Goal: Ask a question

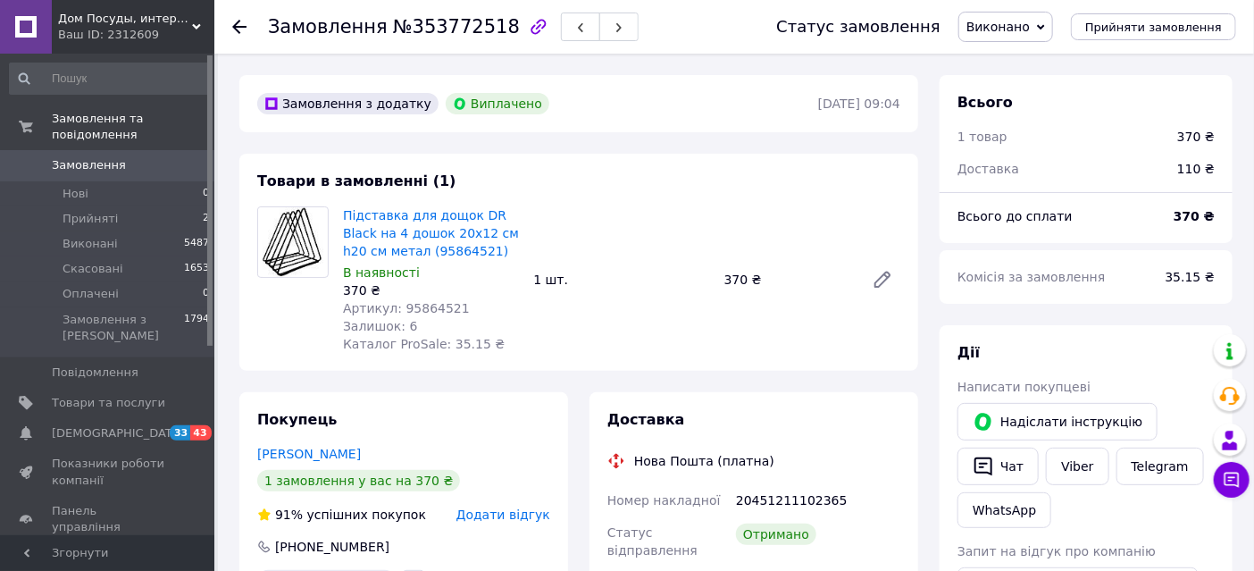
scroll to position [189, 0]
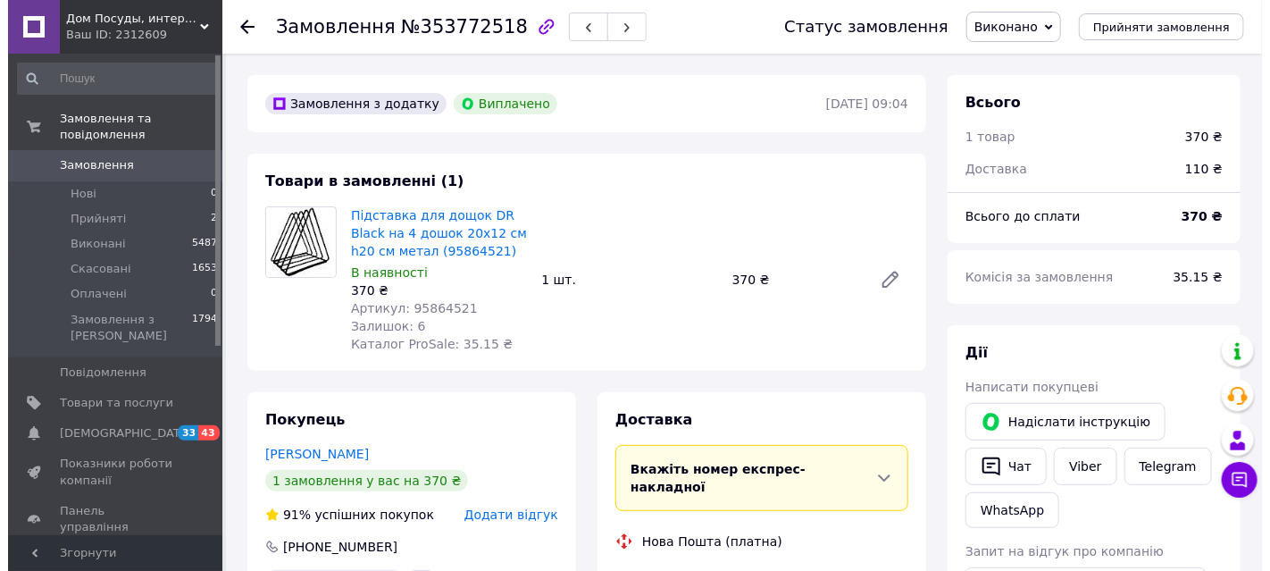
scroll to position [189, 0]
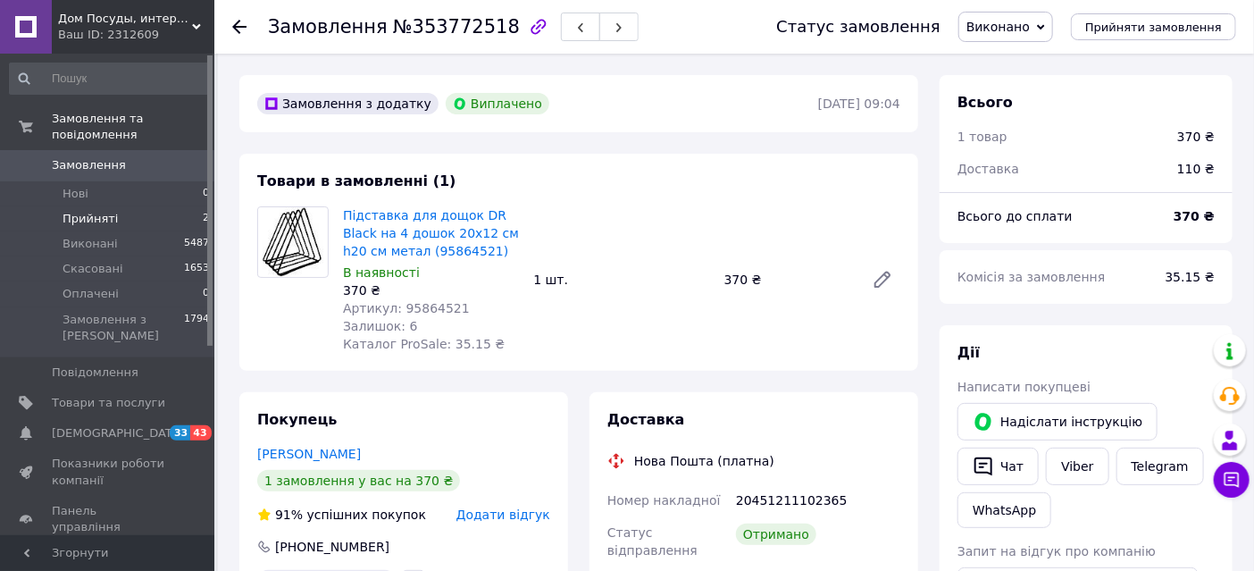
click at [102, 211] on span "Прийняті" at bounding box center [90, 219] width 55 height 16
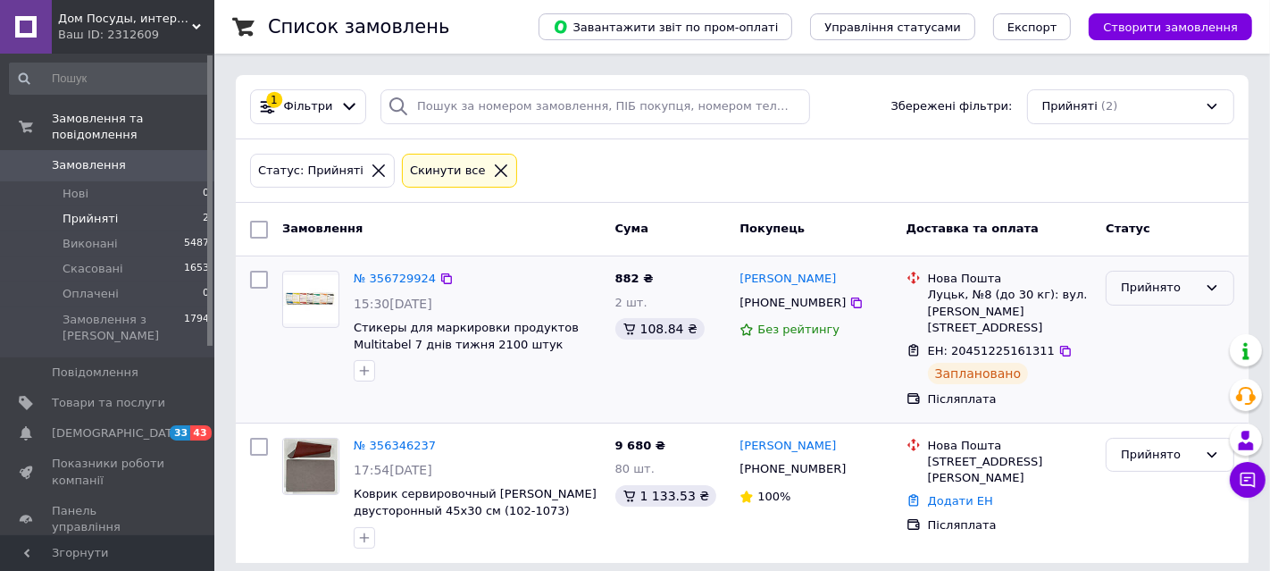
click at [1208, 288] on icon at bounding box center [1212, 288] width 14 height 14
click at [1157, 320] on li "Виконано" at bounding box center [1170, 325] width 127 height 33
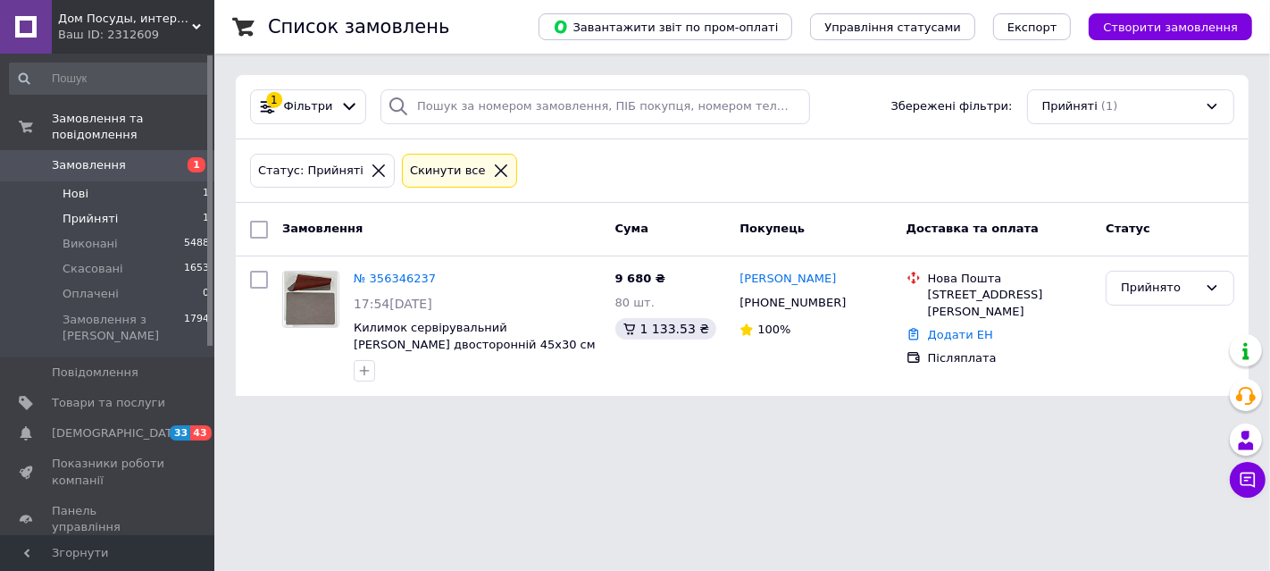
click at [129, 181] on li "Нові 1" at bounding box center [110, 193] width 220 height 25
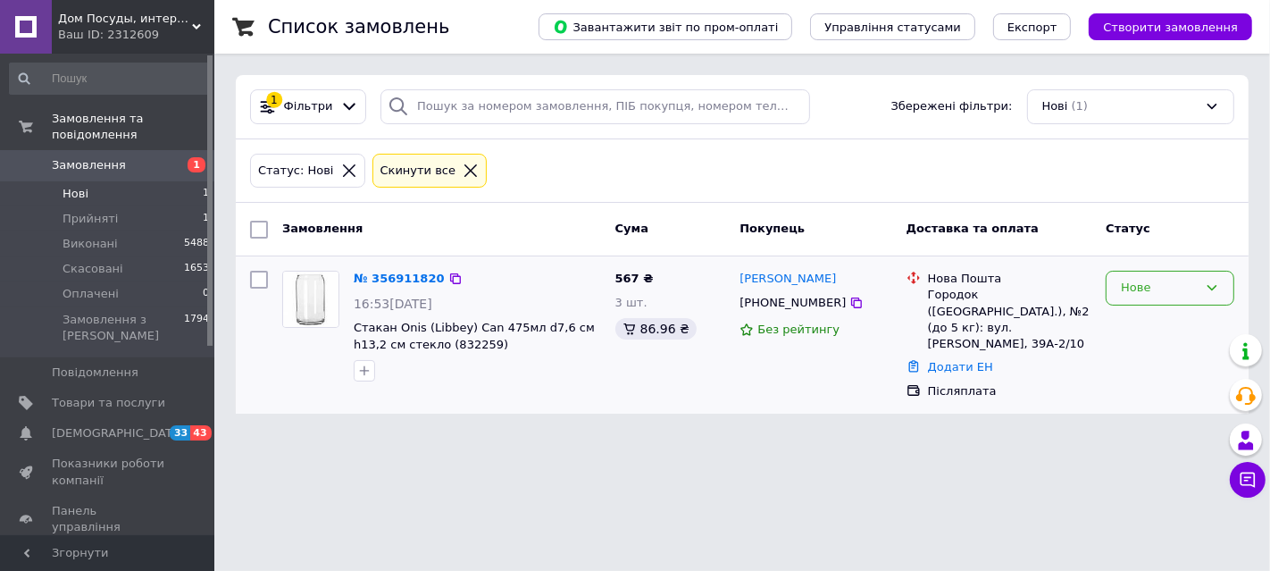
click at [1216, 283] on icon at bounding box center [1212, 288] width 14 height 14
click at [1165, 323] on li "Прийнято" at bounding box center [1170, 325] width 127 height 33
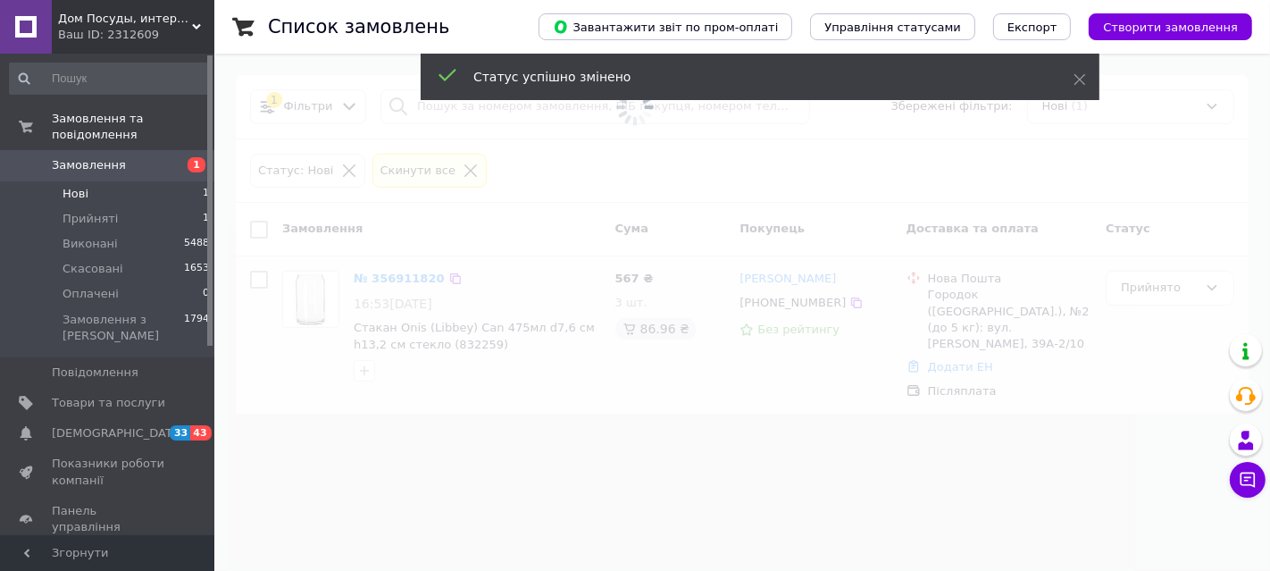
click at [418, 280] on span at bounding box center [635, 285] width 1270 height 571
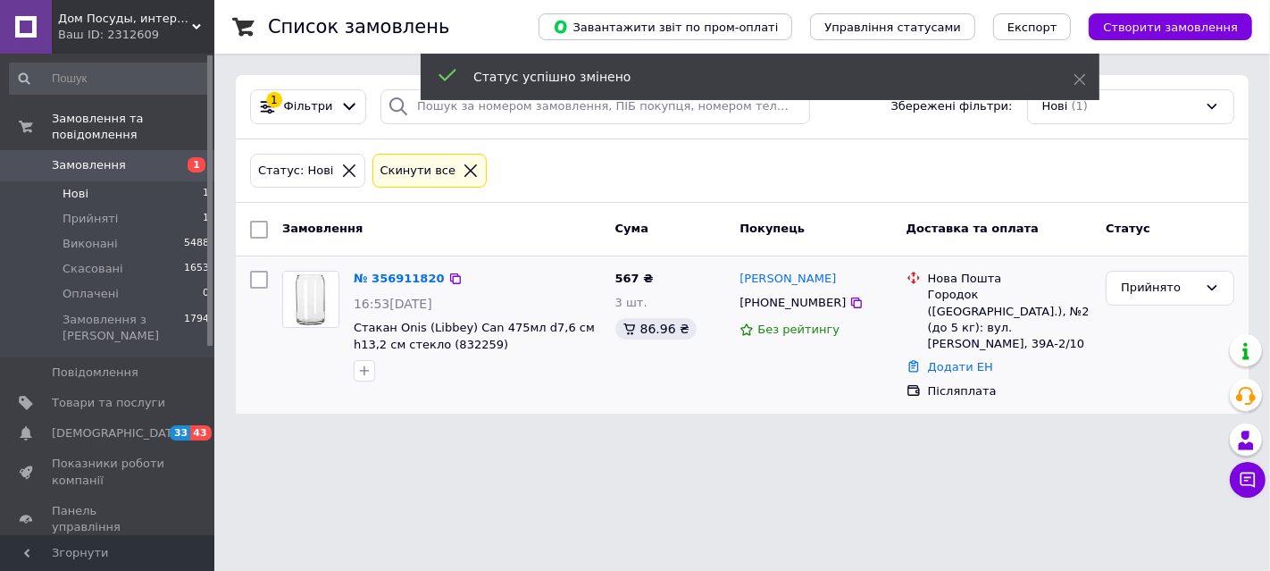
click at [393, 272] on link "№ 356911820" at bounding box center [399, 278] width 91 height 13
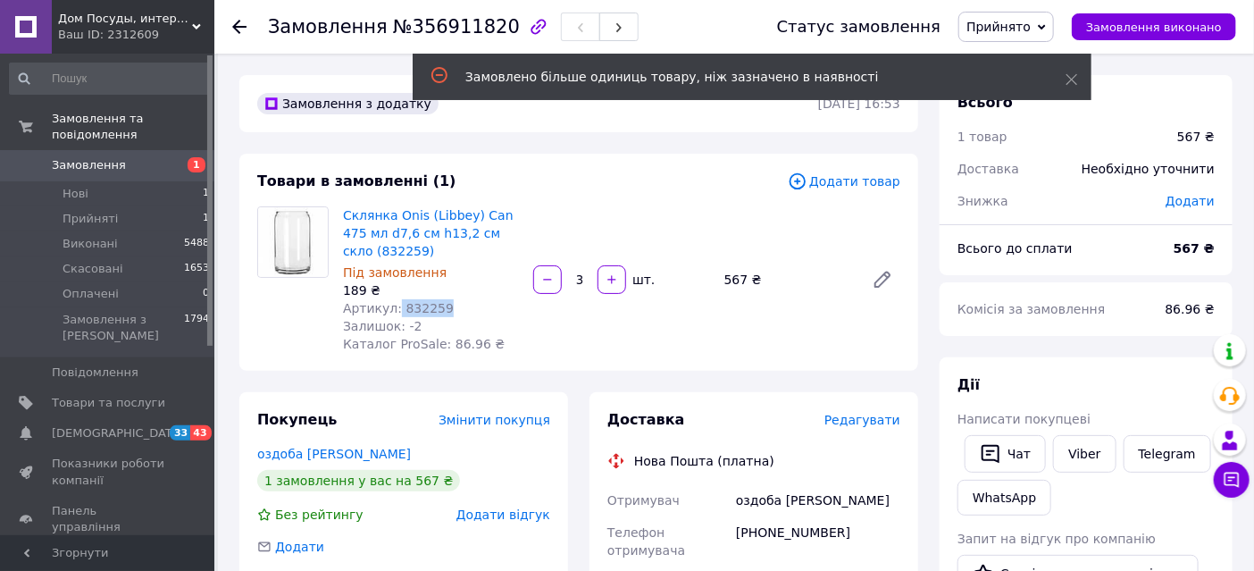
drag, startPoint x: 451, startPoint y: 306, endPoint x: 398, endPoint y: 306, distance: 52.7
click at [398, 306] on div "Артикул: 832259" at bounding box center [431, 308] width 176 height 18
copy span "832259"
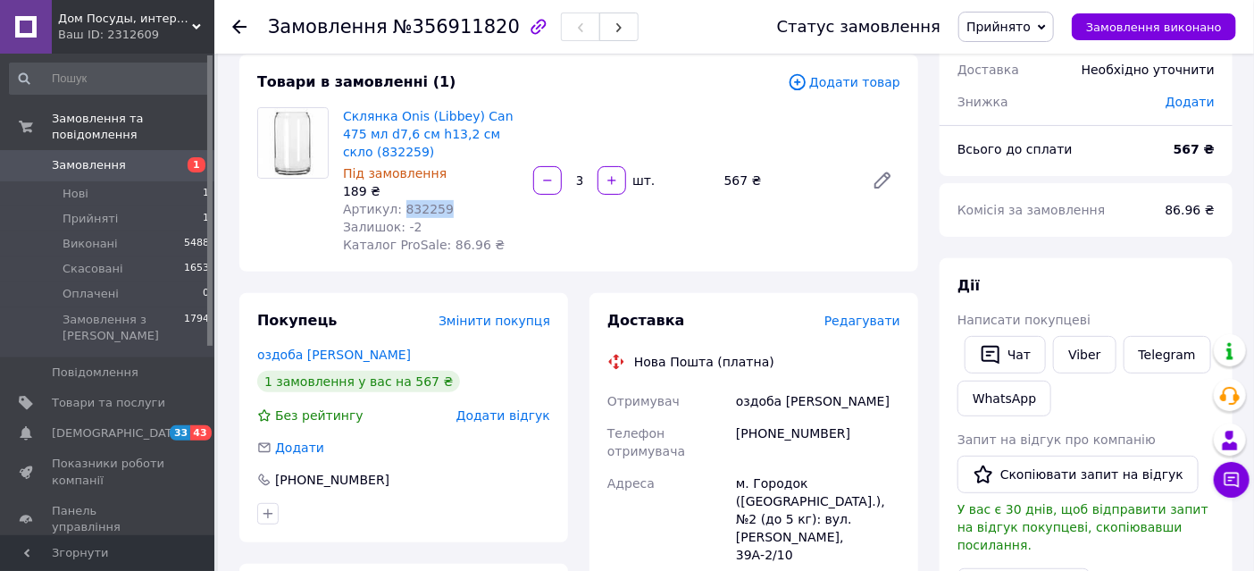
scroll to position [198, 0]
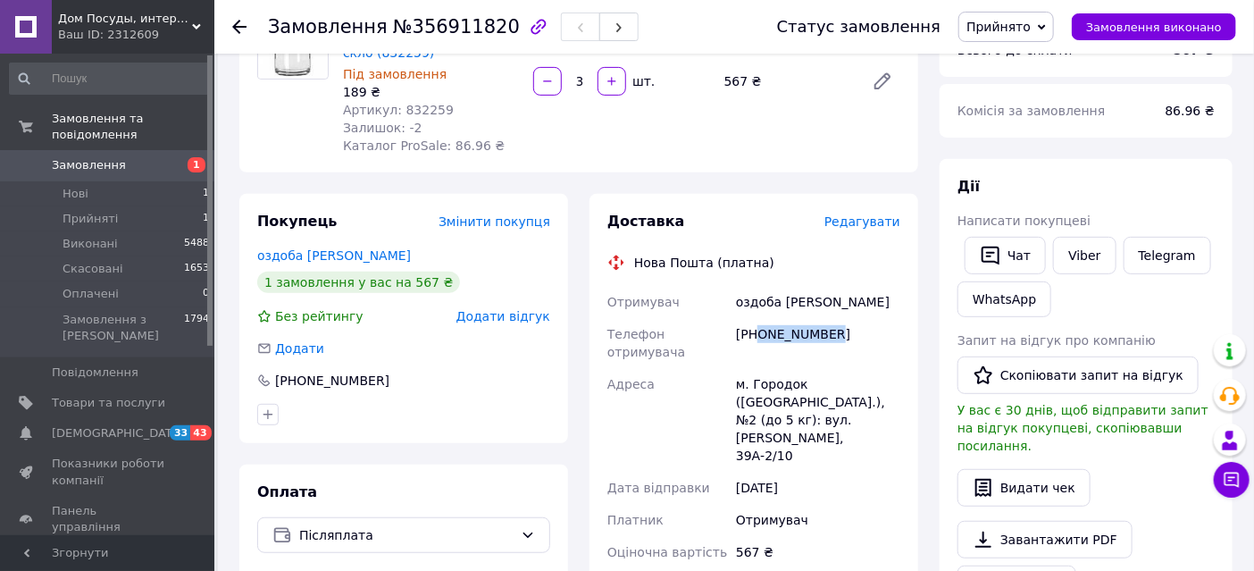
drag, startPoint x: 797, startPoint y: 334, endPoint x: 759, endPoint y: 333, distance: 37.5
click at [759, 333] on div "[PHONE_NUMBER]" at bounding box center [819, 343] width 172 height 50
copy div "0967141792"
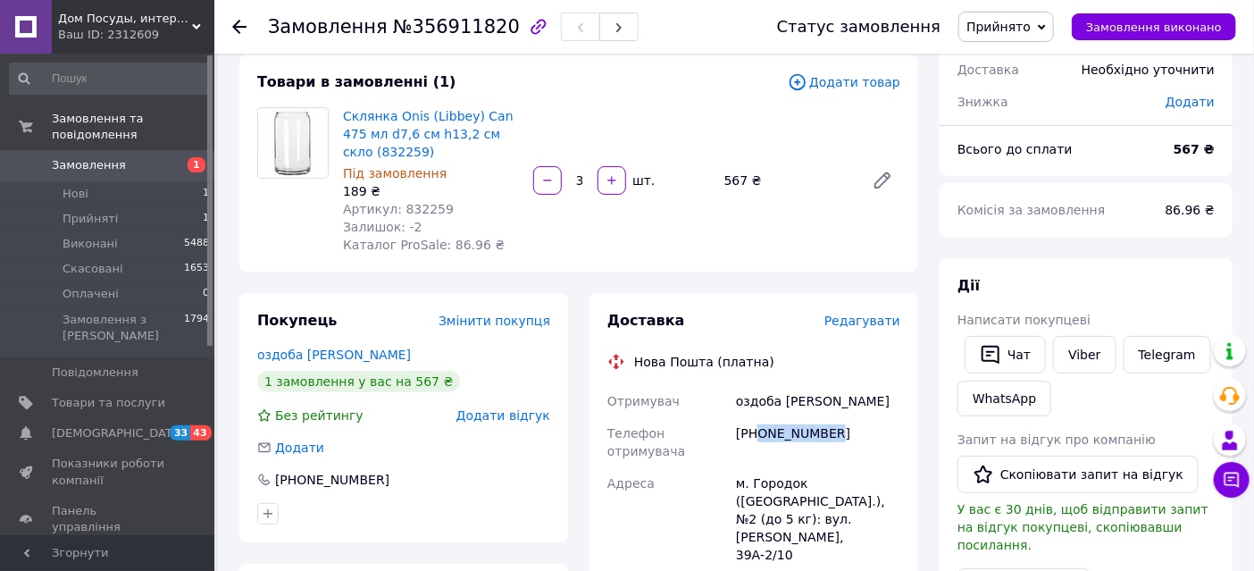
scroll to position [0, 0]
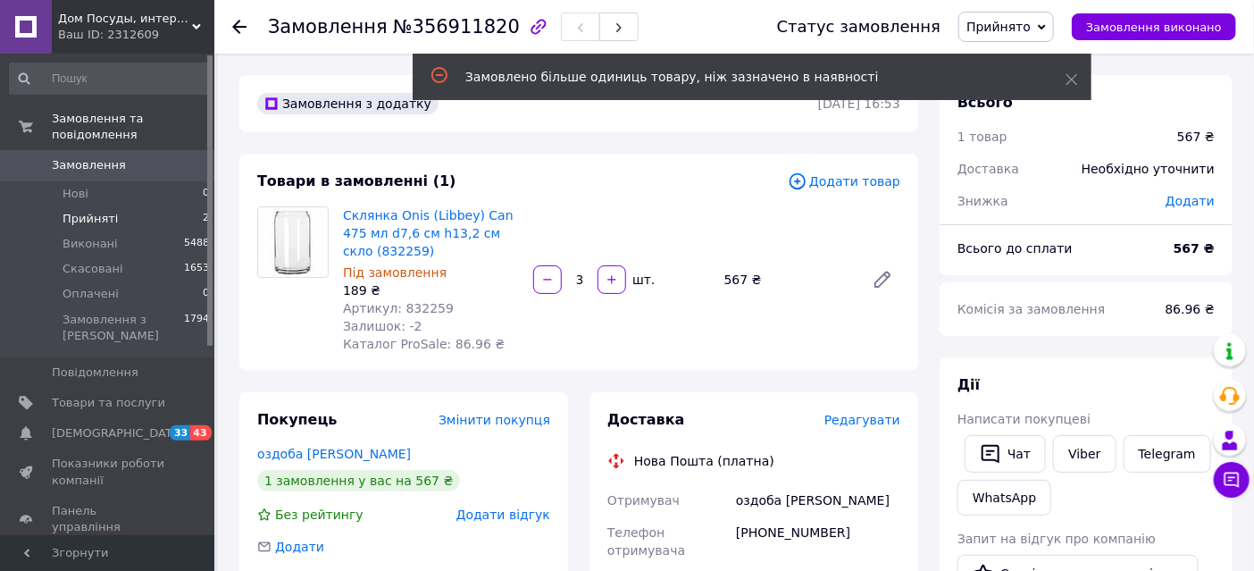
click at [112, 206] on li "Прийняті 2" at bounding box center [110, 218] width 220 height 25
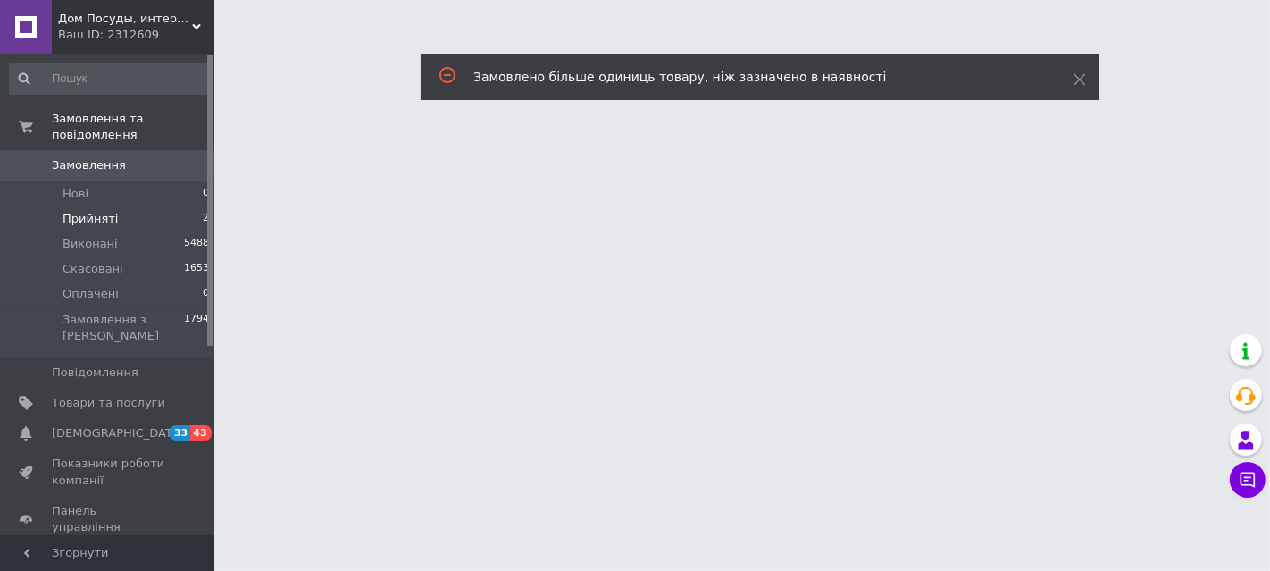
click at [158, 206] on li "Прийняті 2" at bounding box center [110, 218] width 220 height 25
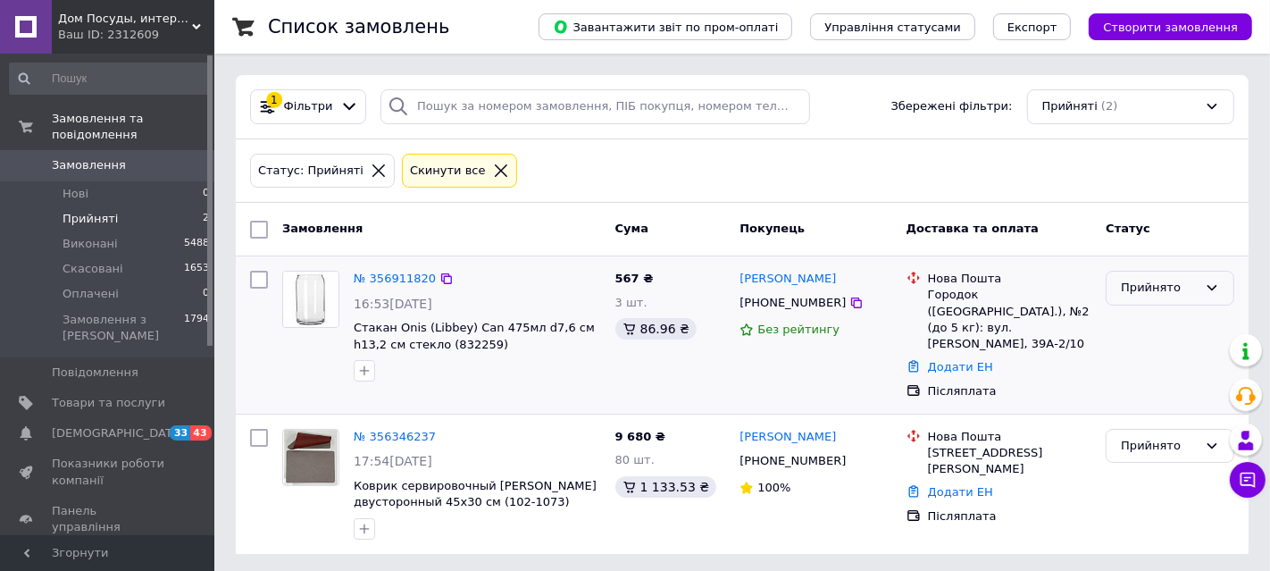
click at [1202, 287] on div "Прийнято" at bounding box center [1170, 288] width 129 height 35
click at [1157, 353] on li "Скасовано" at bounding box center [1170, 357] width 127 height 33
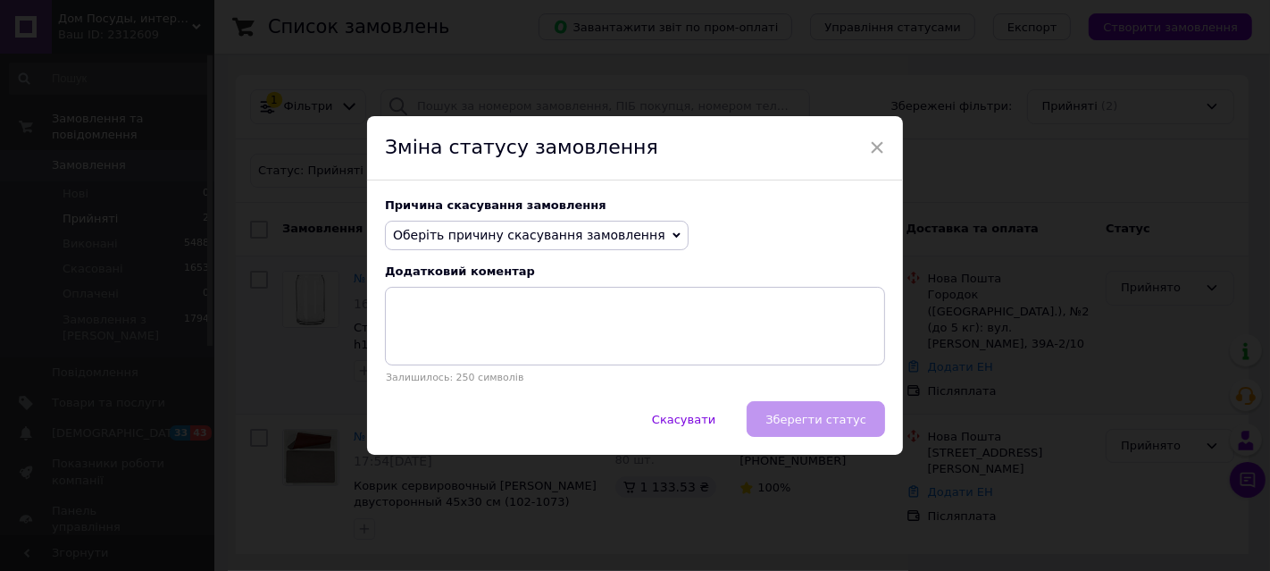
click at [673, 237] on icon at bounding box center [677, 235] width 8 height 8
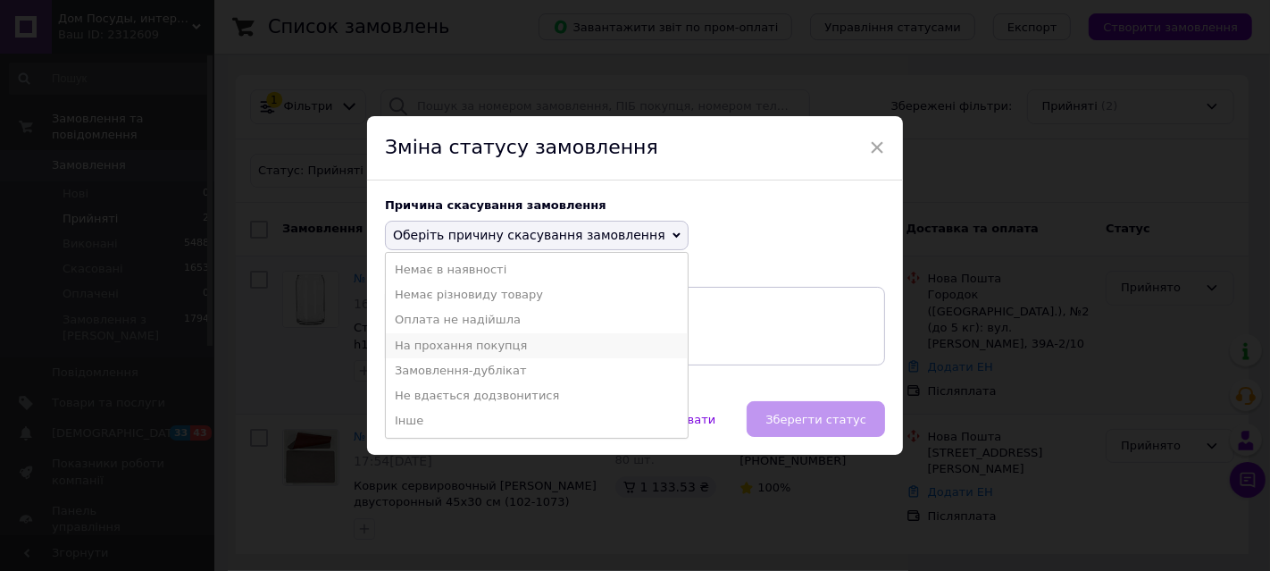
click at [426, 344] on li "На прохання покупця" at bounding box center [537, 345] width 302 height 25
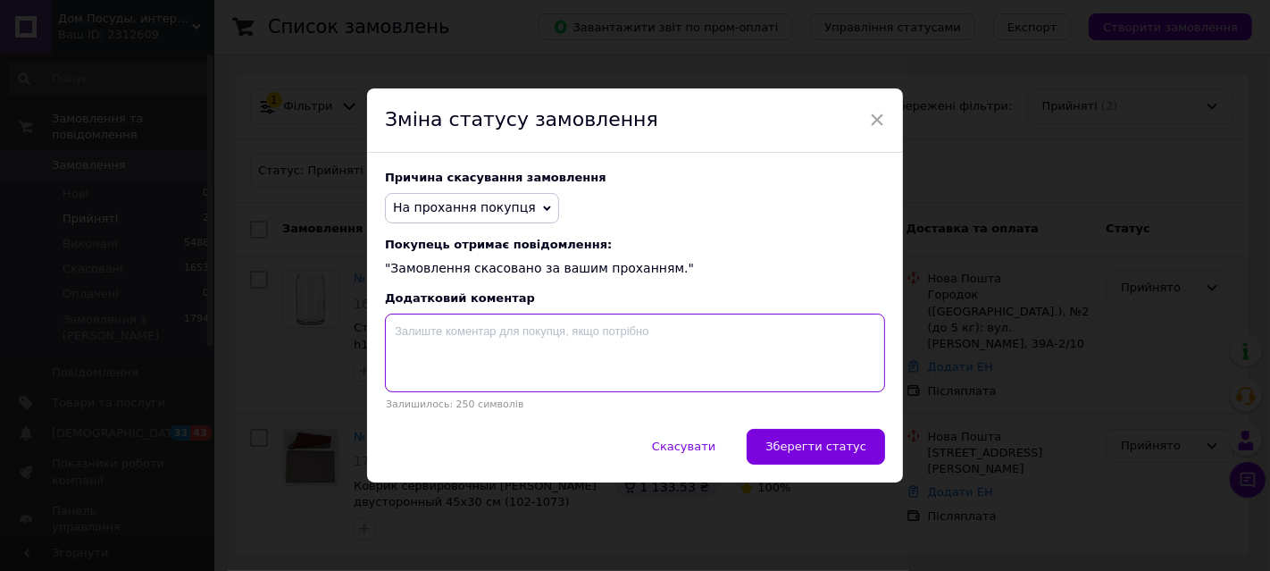
click at [438, 348] on textarea at bounding box center [635, 353] width 500 height 79
type textarea "Відміна"
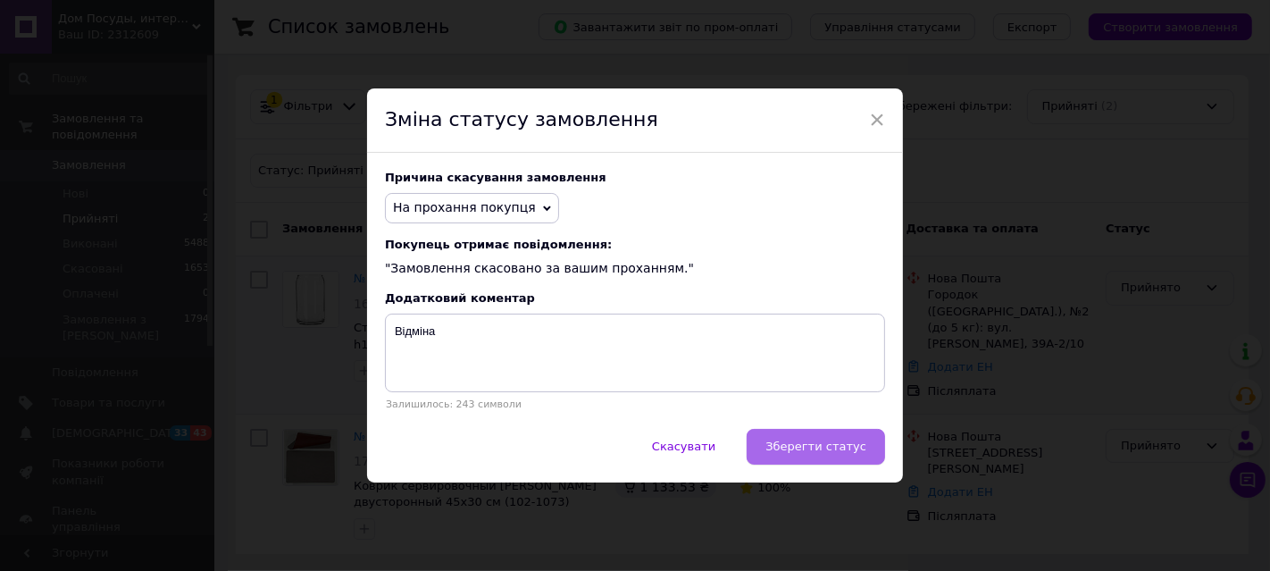
click at [793, 448] on span "Зберегти статус" at bounding box center [816, 446] width 101 height 13
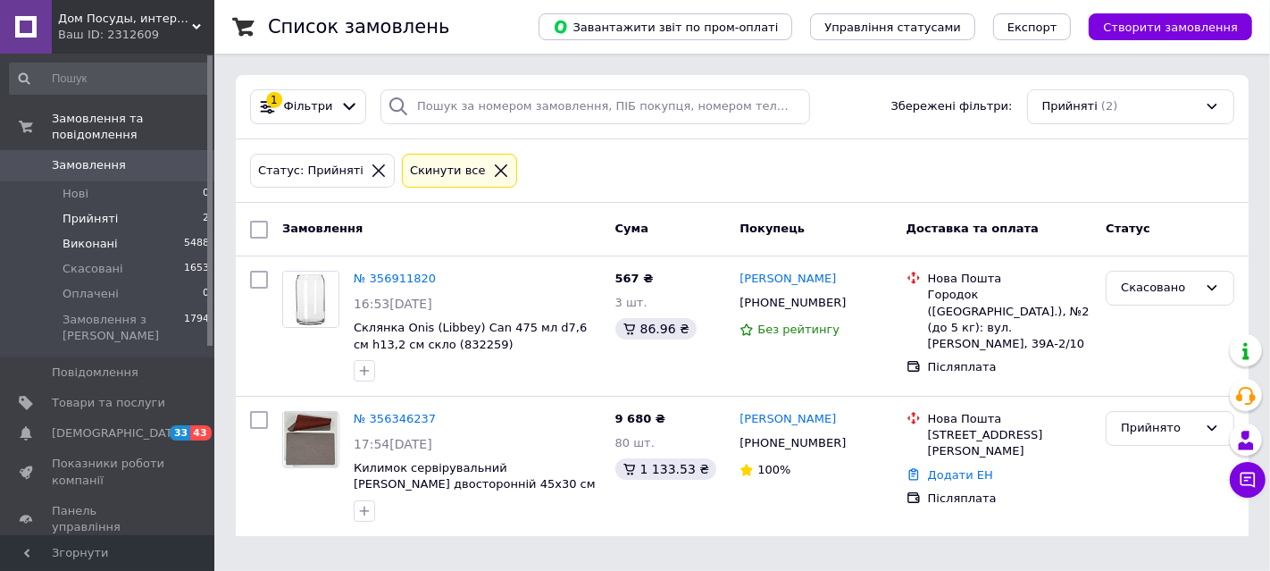
click at [109, 236] on span "Виконані" at bounding box center [90, 244] width 55 height 16
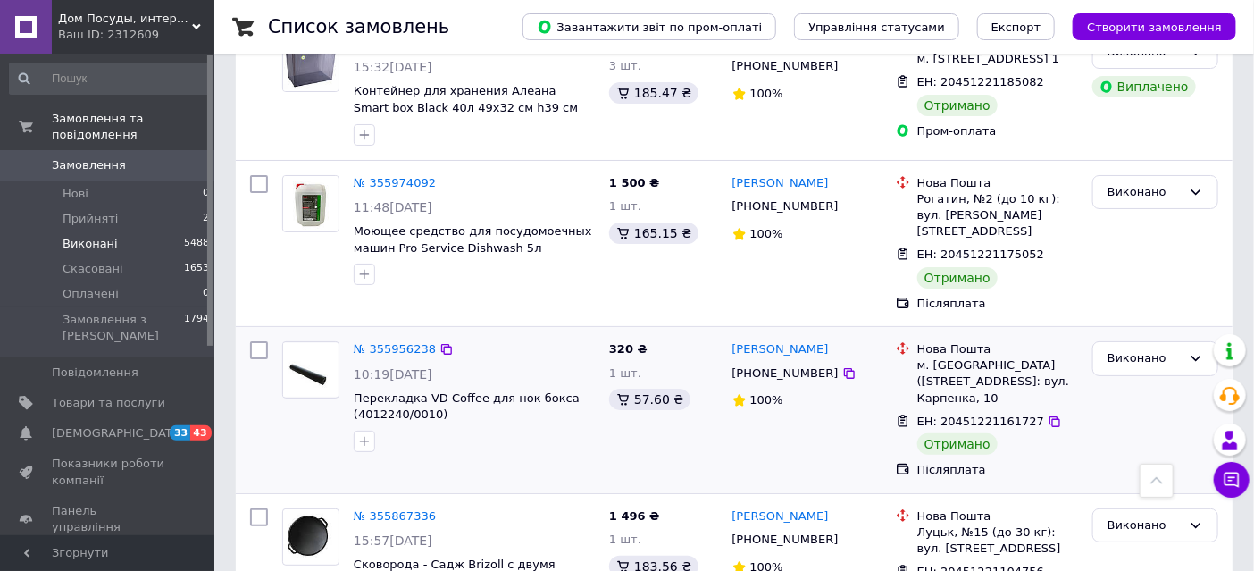
scroll to position [2945, 0]
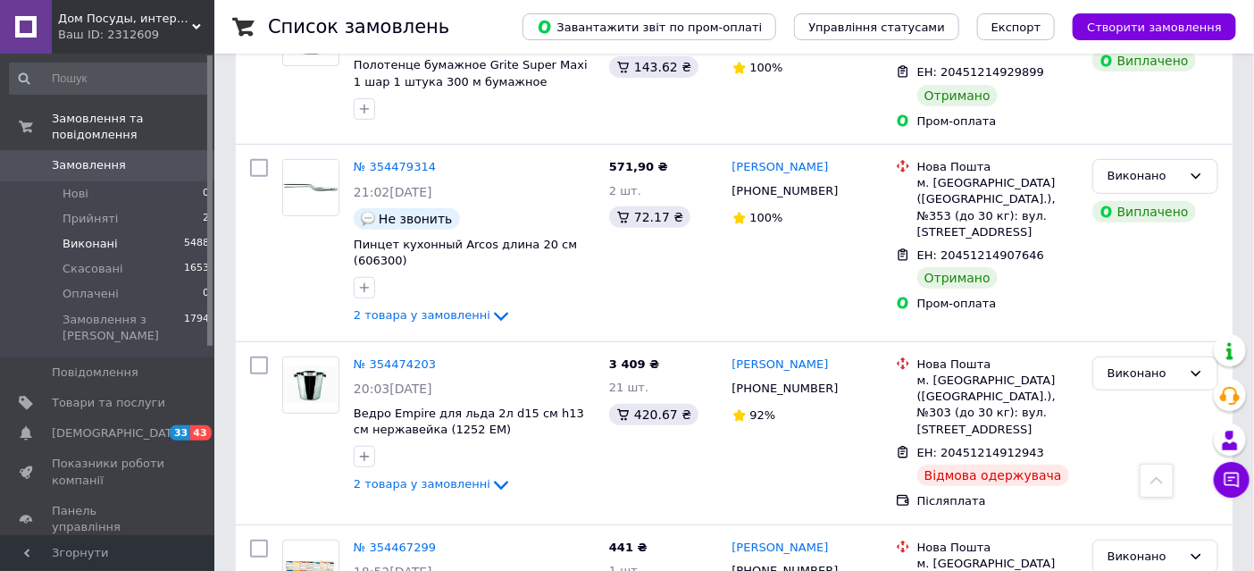
scroll to position [3139, 0]
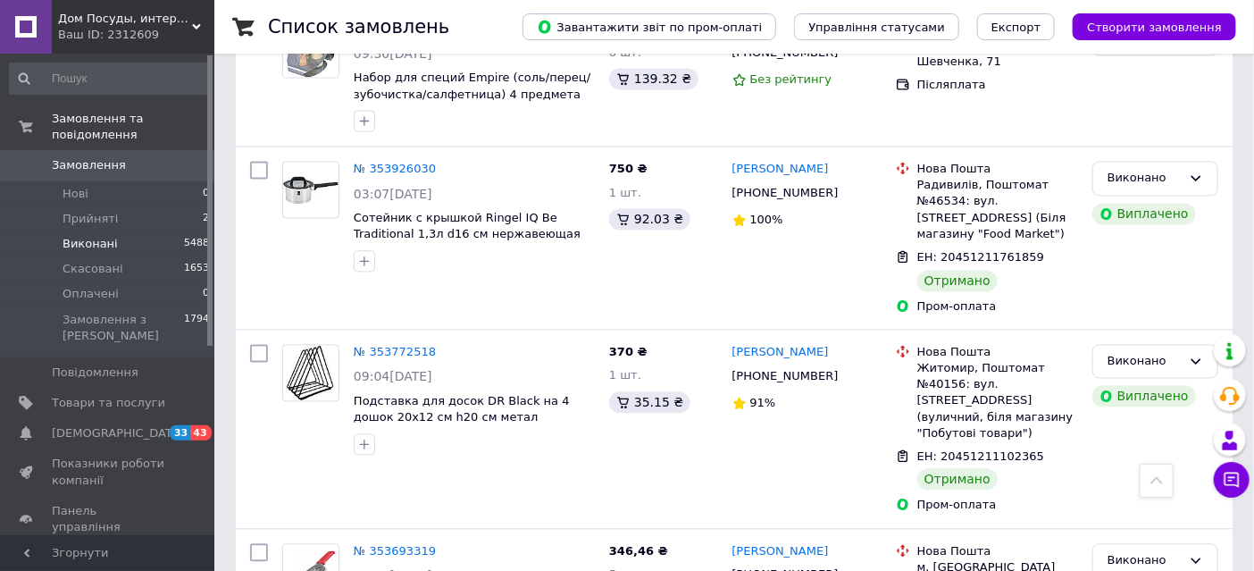
scroll to position [1488, 0]
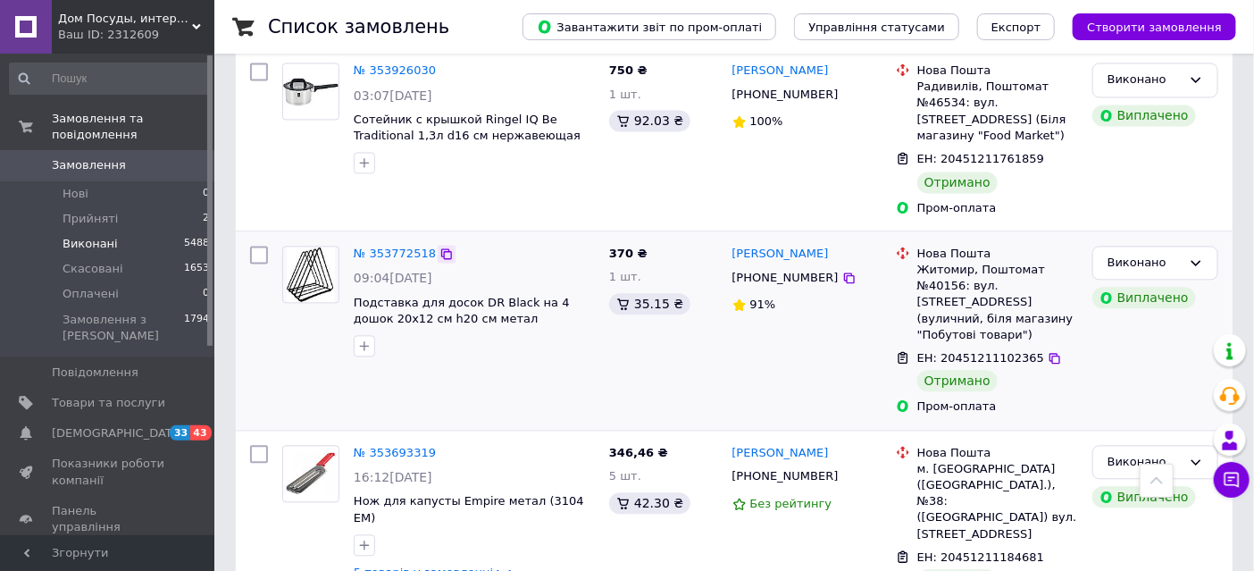
click at [440, 247] on icon at bounding box center [447, 254] width 14 height 14
click at [1232, 474] on icon at bounding box center [1232, 480] width 18 height 18
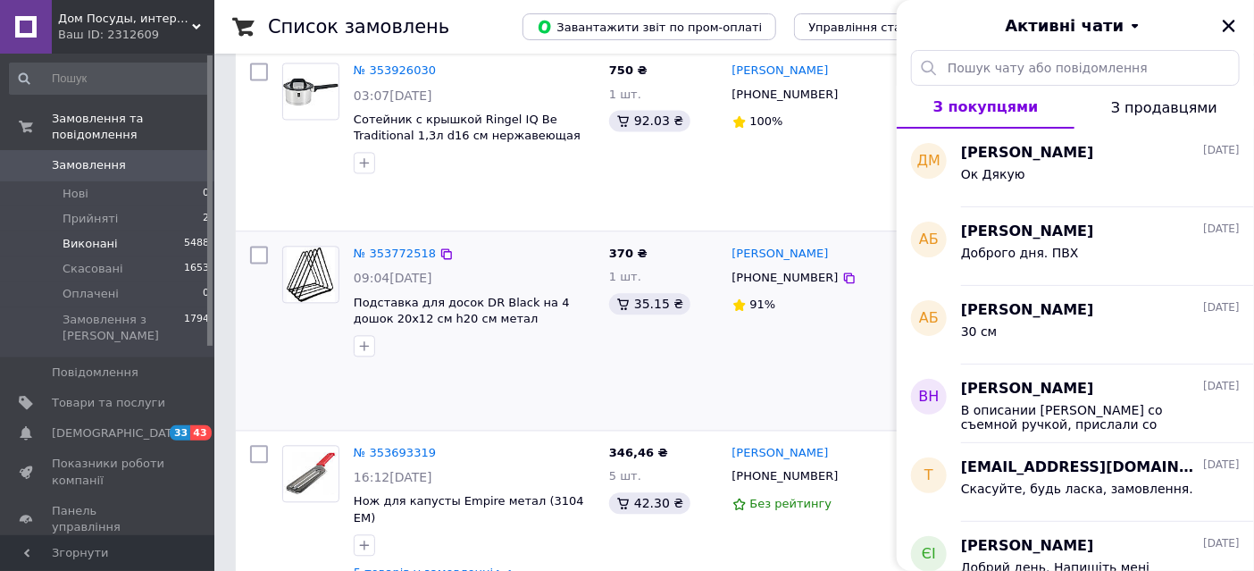
click at [858, 280] on div "[PERSON_NAME] [PHONE_NUMBER] 91%" at bounding box center [806, 331] width 163 height 184
click at [1227, 25] on icon "Закрити" at bounding box center [1229, 26] width 16 height 16
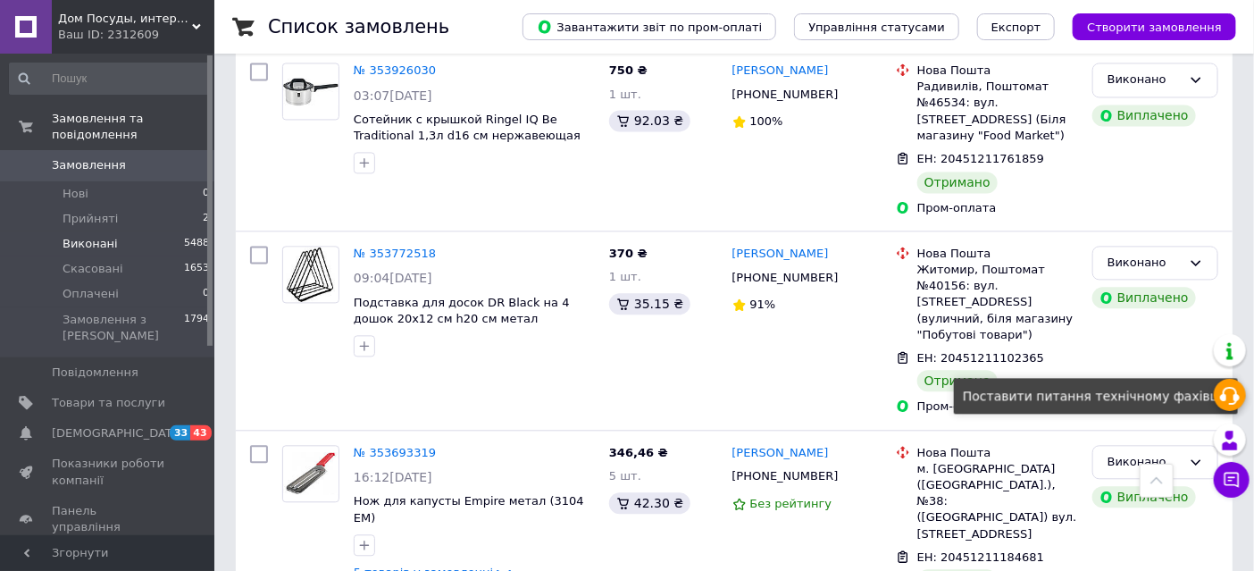
click at [1229, 390] on icon at bounding box center [1229, 395] width 21 height 21
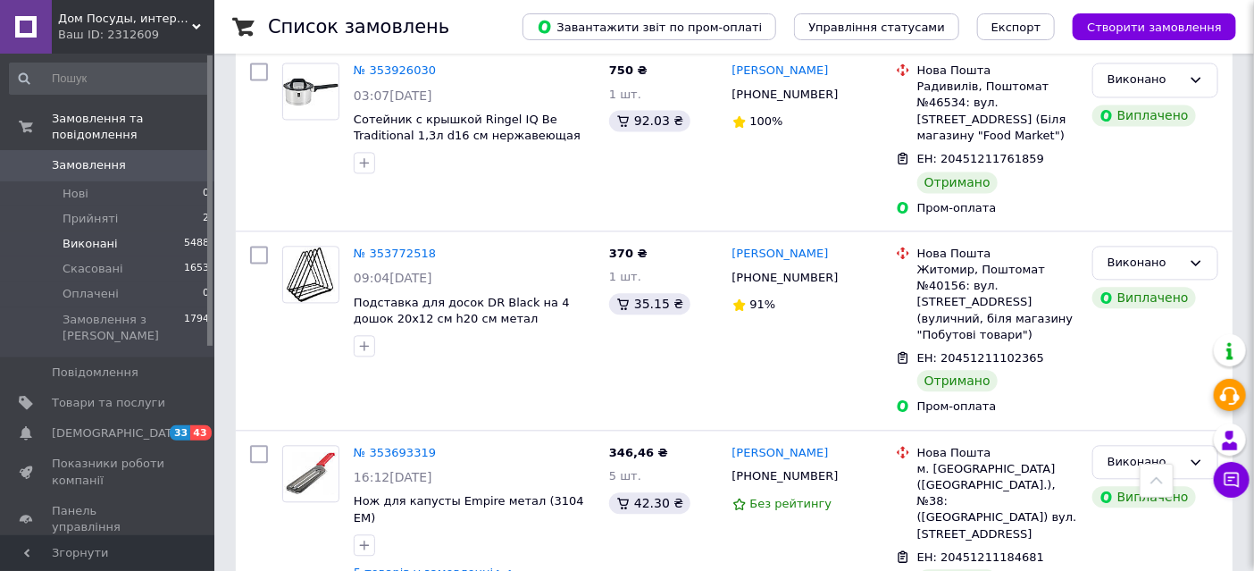
click at [1232, 393] on icon at bounding box center [1229, 395] width 21 height 21
click at [1229, 396] on icon at bounding box center [1229, 395] width 21 height 21
click at [1234, 397] on use at bounding box center [1230, 396] width 20 height 18
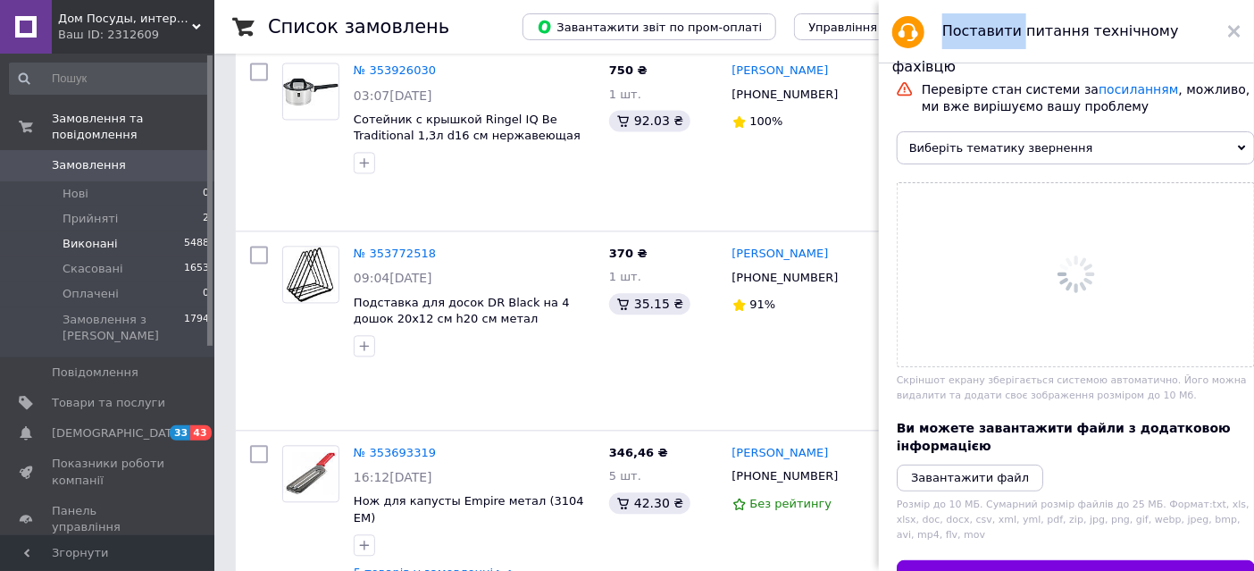
click at [1191, 147] on span "Виберіть тематику звернення" at bounding box center [1076, 147] width 358 height 33
click at [1225, 146] on span "Виберіть тематику звернення" at bounding box center [1076, 147] width 358 height 33
click at [1238, 149] on icon at bounding box center [1242, 148] width 8 height 5
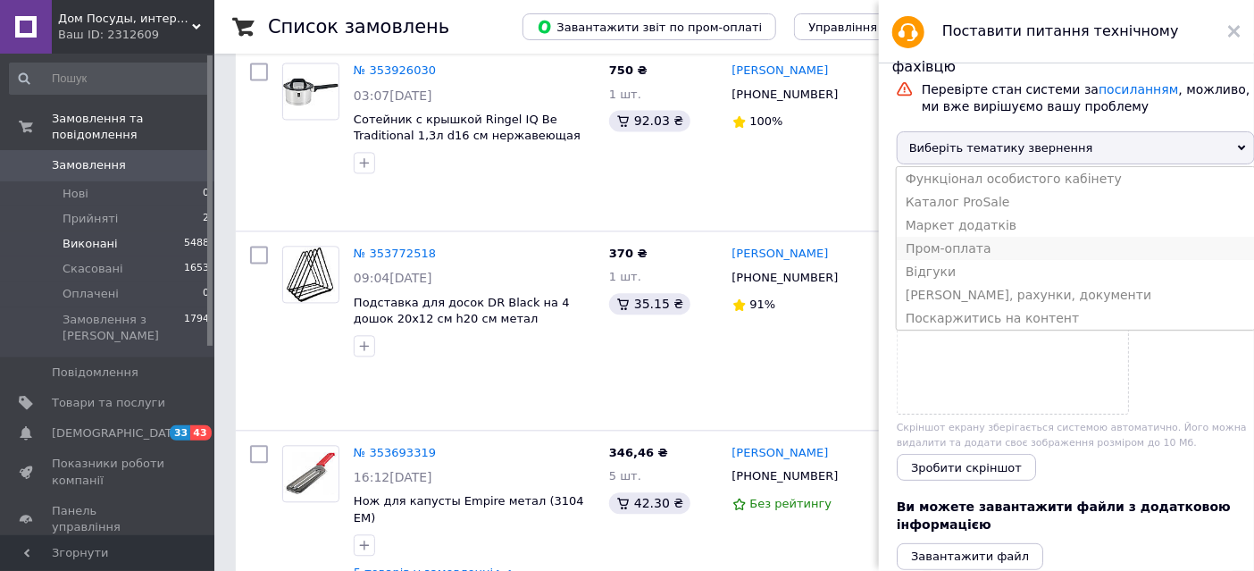
click at [978, 252] on li "Пром-оплата" at bounding box center [1076, 248] width 358 height 23
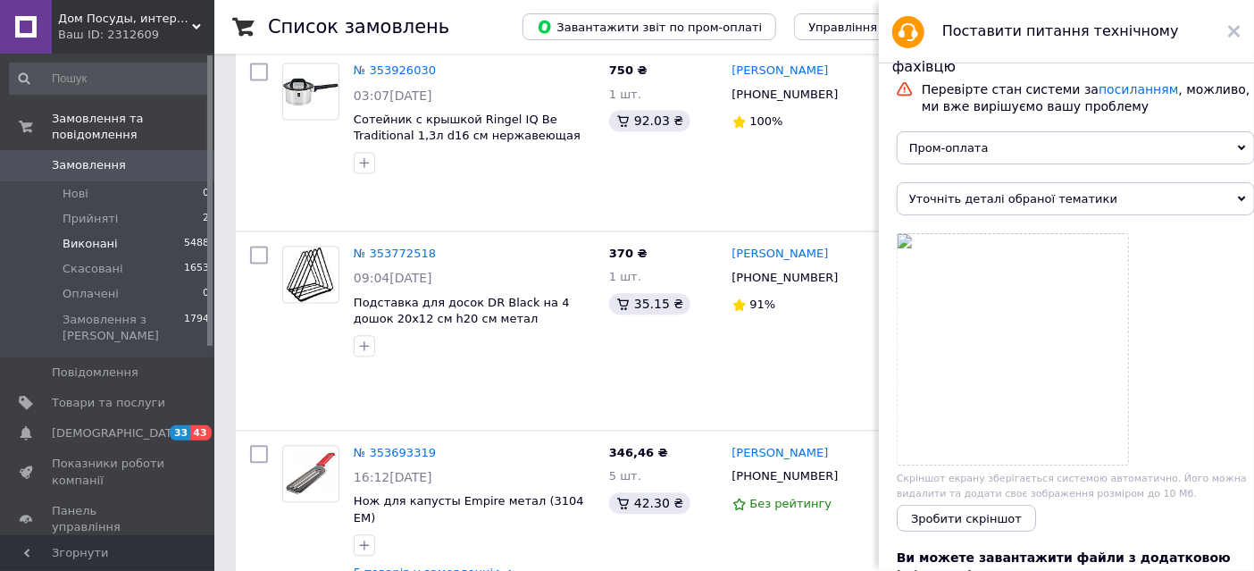
click at [1238, 197] on icon at bounding box center [1242, 199] width 8 height 8
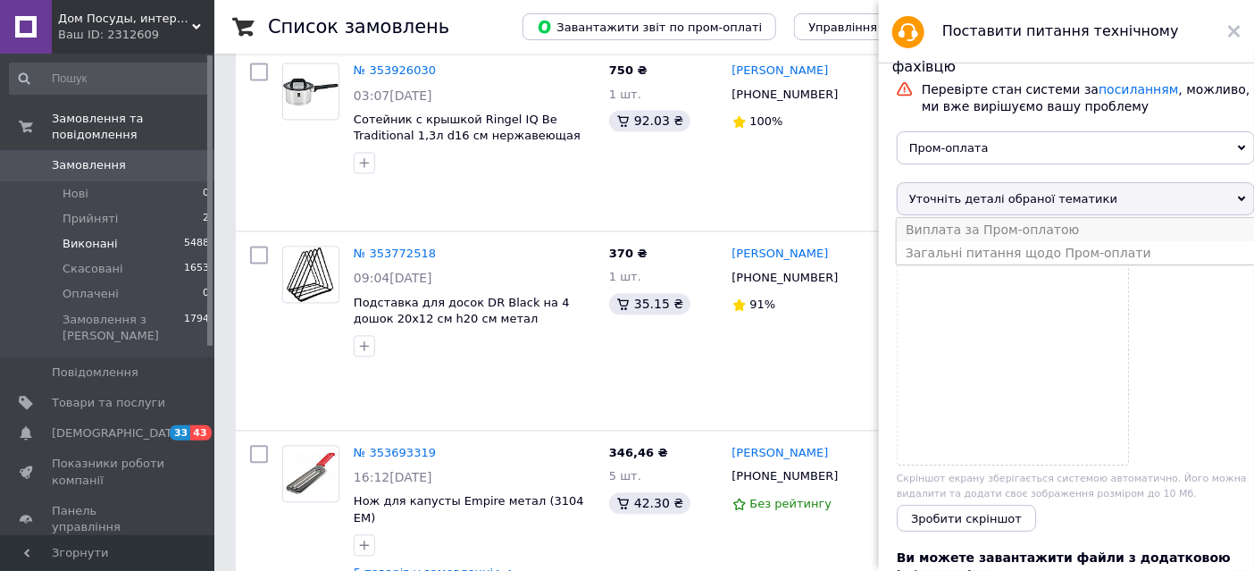
click at [1026, 231] on li "Виплата за Пром-оплатою" at bounding box center [1076, 229] width 358 height 23
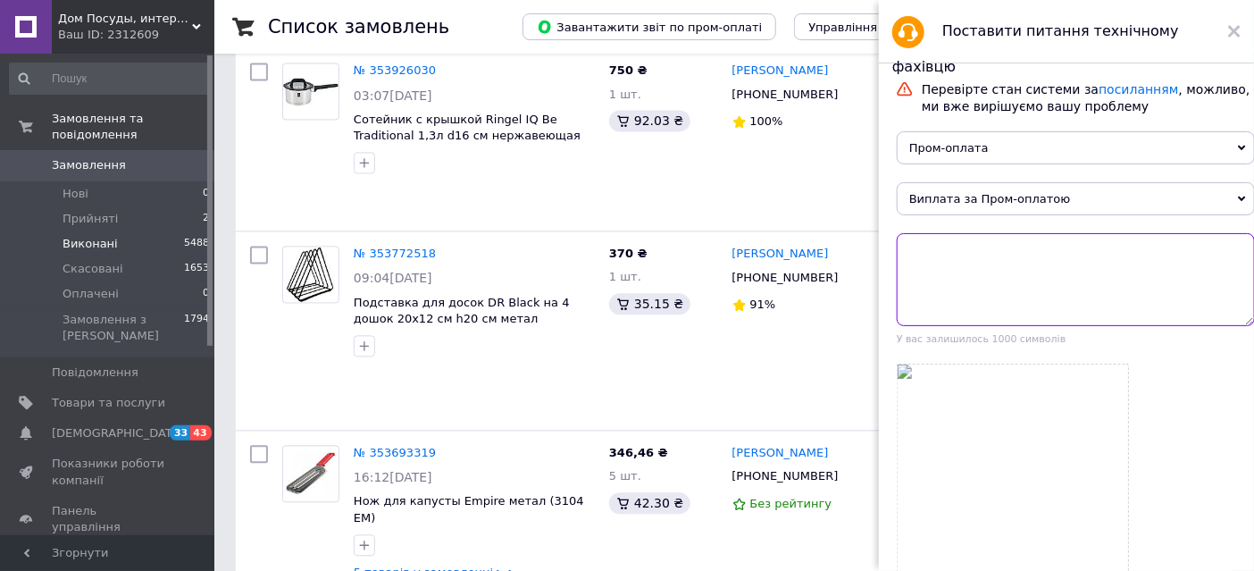
drag, startPoint x: 1003, startPoint y: 271, endPoint x: 1012, endPoint y: 274, distance: 9.6
click at [1012, 274] on textarea at bounding box center [1076, 279] width 358 height 93
click at [1095, 253] on textarea "Добрий день. Не бачу виплату по Промоплаті" at bounding box center [1076, 279] width 358 height 93
paste textarea "353772518"
drag, startPoint x: 990, startPoint y: 263, endPoint x: 906, endPoint y: 265, distance: 84.0
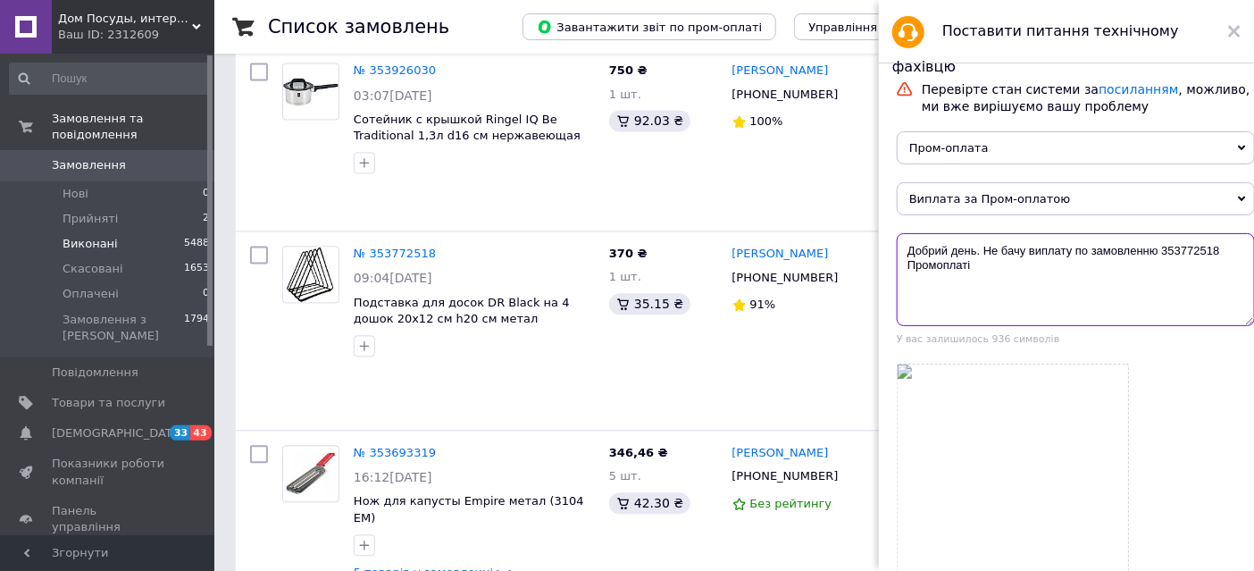
click at [906, 265] on textarea "Добрий день. Не бачу виплату по замовленню 353772518 Промоплаті" at bounding box center [1076, 279] width 358 height 93
drag, startPoint x: 1132, startPoint y: 266, endPoint x: 1077, endPoint y: 267, distance: 54.5
click at [1077, 267] on textarea "Добрий день. Не бачу виплату по замовленню 353772518, покупець [PERSON_NAME] ві…" at bounding box center [1076, 279] width 358 height 93
click at [1237, 252] on textarea "Добрий день. Не бачу виплату по замовленню 353772518, покупець [PERSON_NAME]" at bounding box center [1076, 279] width 358 height 93
paste textarea "ід 22/07"
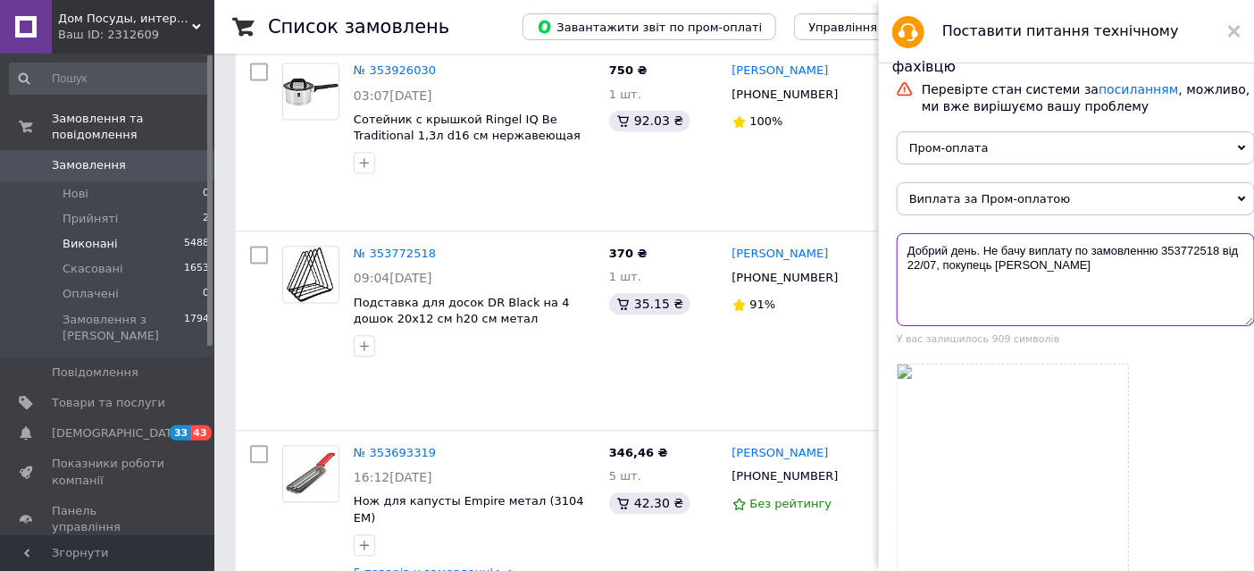
click at [1136, 268] on textarea "Добрий день. Не бачу виплату по замовленню 353772518 від 22/07, покупець [PERSO…" at bounding box center [1076, 279] width 358 height 93
click at [983, 251] on textarea "Добрий день. Не бачу виплату по замовленню 353772518 від 22/07, покупець [PERSO…" at bounding box center [1076, 279] width 358 height 93
click at [1111, 282] on textarea "Добрий день. Перевірили реєстри за липень. Не бачу виплату по замовленню 353772…" at bounding box center [1076, 279] width 358 height 93
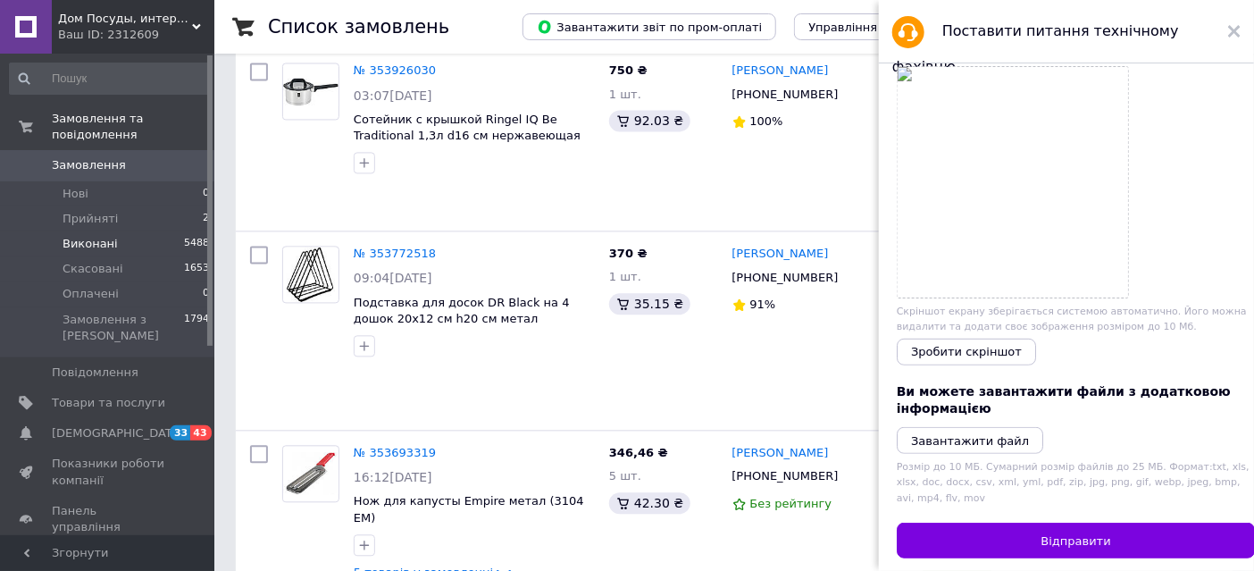
scroll to position [407, 0]
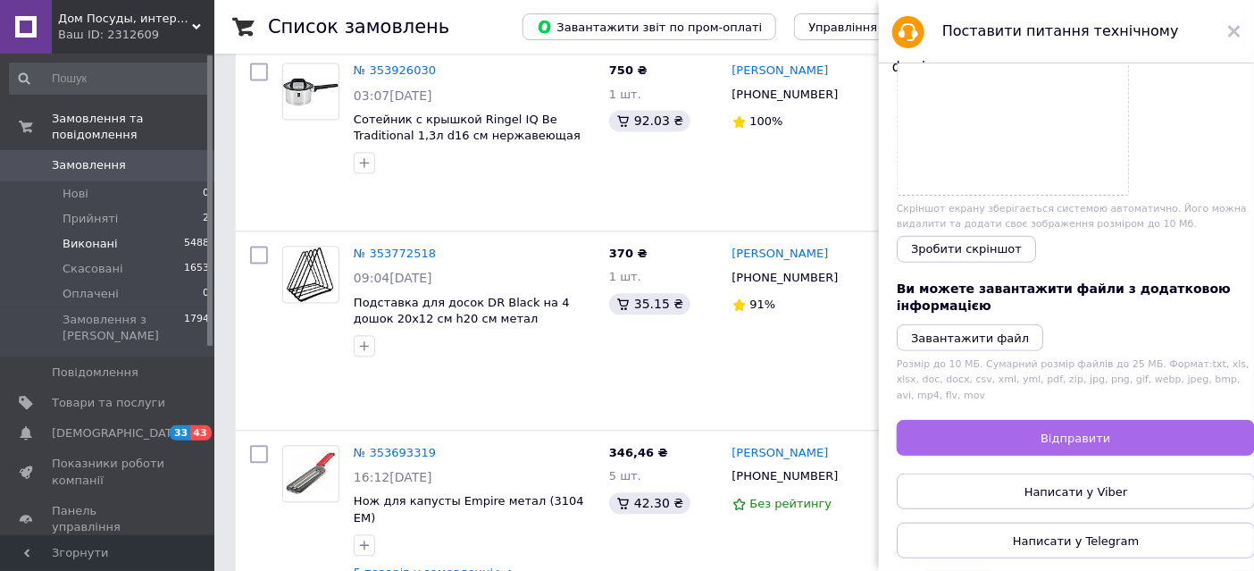
type textarea "Добрий день. Перевірили реєстри за липень. Не бачу виплату по замовленню 353772…"
click at [1075, 433] on span "Відправити" at bounding box center [1076, 438] width 70 height 13
